Goal: Find specific page/section: Find specific page/section

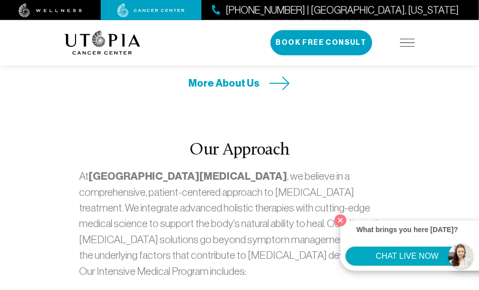
scroll to position [686, 0]
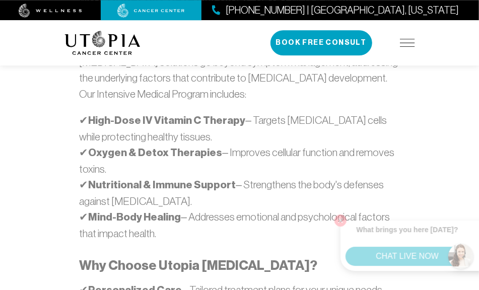
click at [342, 218] on div "At [GEOGRAPHIC_DATA][MEDICAL_DATA] , we believe in a comprehensive, patient-cen…" at bounding box center [240, 205] width 320 height 431
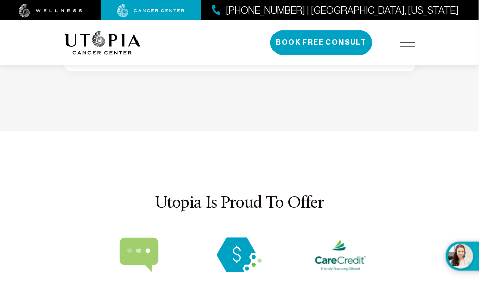
scroll to position [3605, 0]
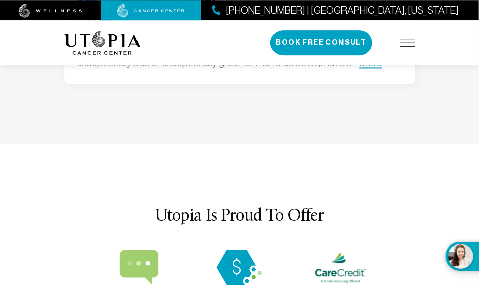
click at [407, 41] on img at bounding box center [407, 43] width 15 height 8
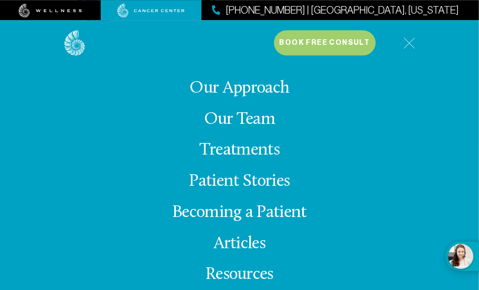
click at [258, 124] on link "Our Team" at bounding box center [239, 120] width 71 height 18
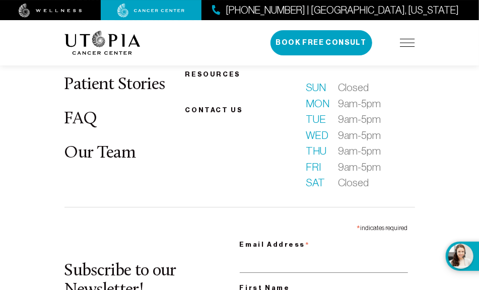
scroll to position [4048, 0]
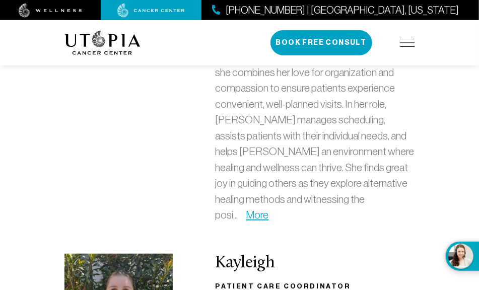
scroll to position [3001, 0]
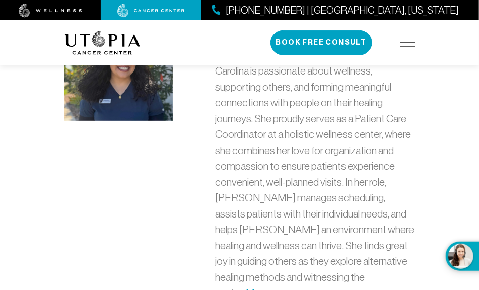
drag, startPoint x: 210, startPoint y: 128, endPoint x: 345, endPoint y: 149, distance: 136.5
copy div "Kayleigh Patient Care Coordinator"
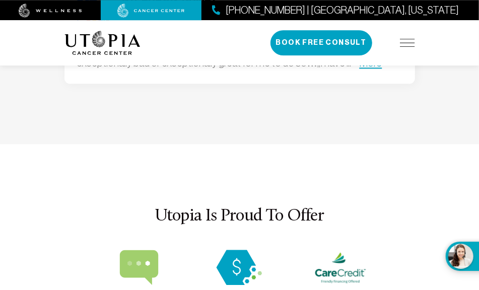
scroll to position [3605, 0]
